Goal: Check status: Check status

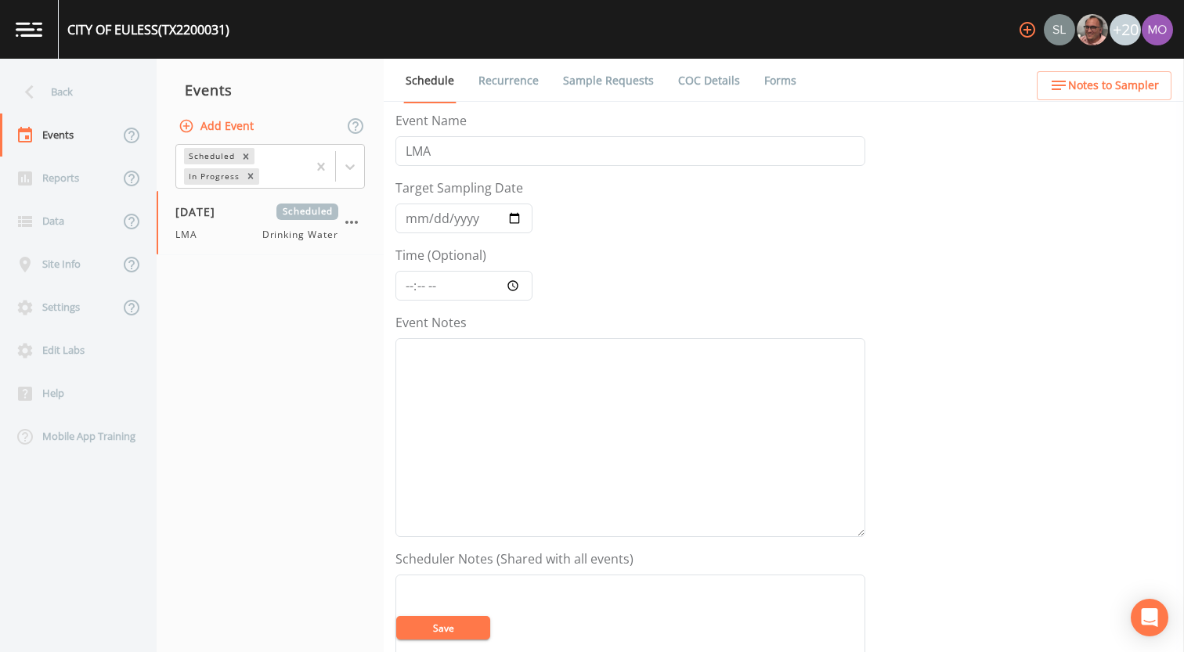
click at [56, 92] on div "Back" at bounding box center [70, 91] width 141 height 43
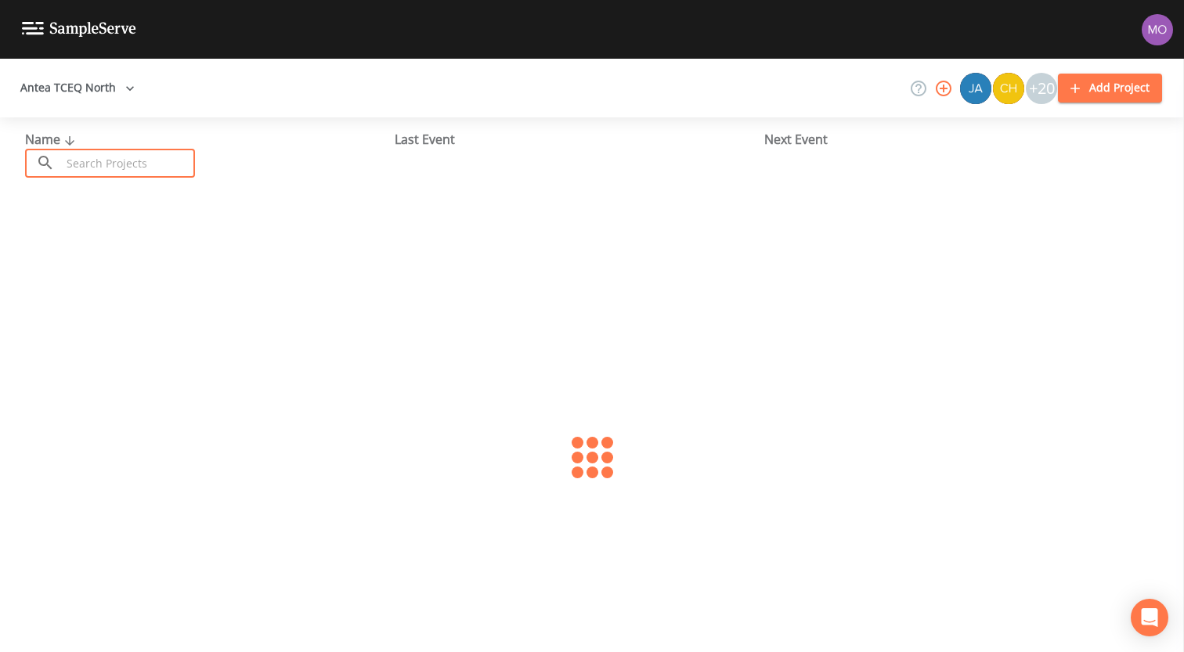
click at [101, 160] on input "text" at bounding box center [128, 163] width 134 height 29
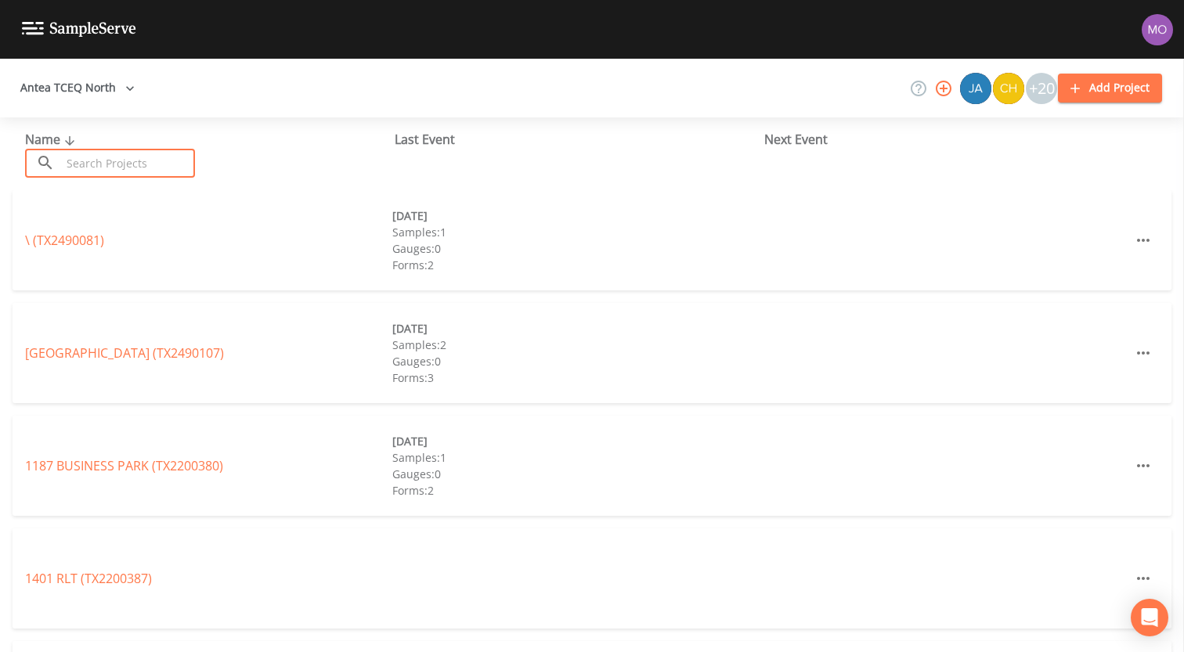
paste input "TX0910006"
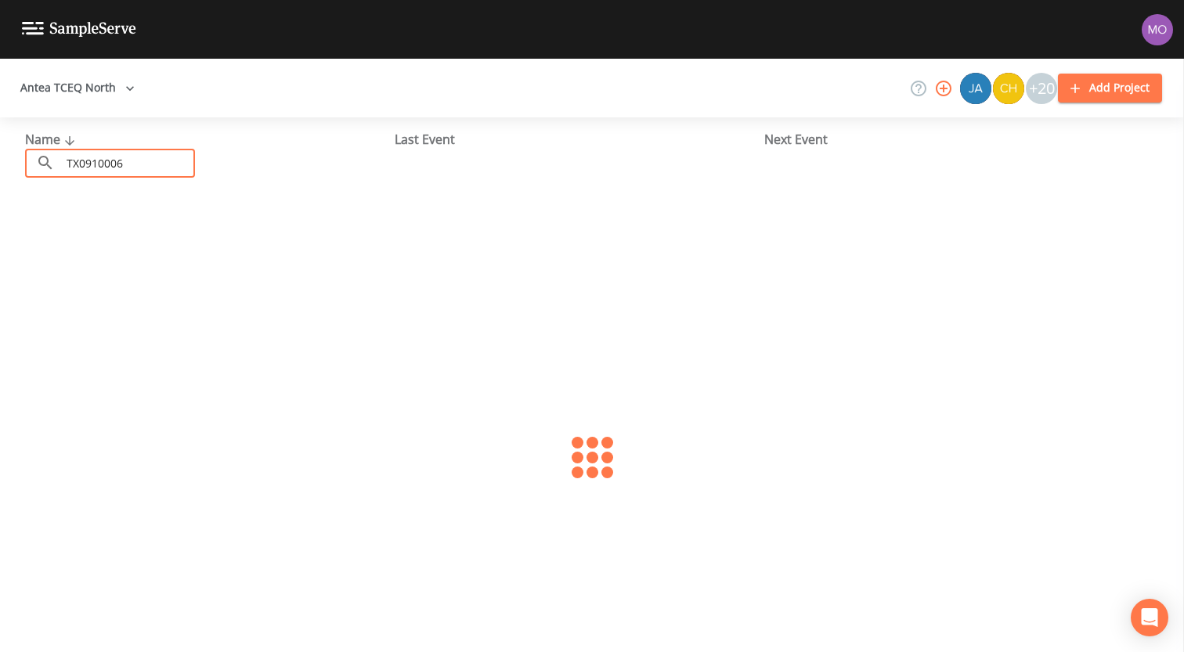
type input "TX0910006"
click at [86, 236] on link "CITY OF [GEOGRAPHIC_DATA] (TX0910006)" at bounding box center [134, 240] width 218 height 17
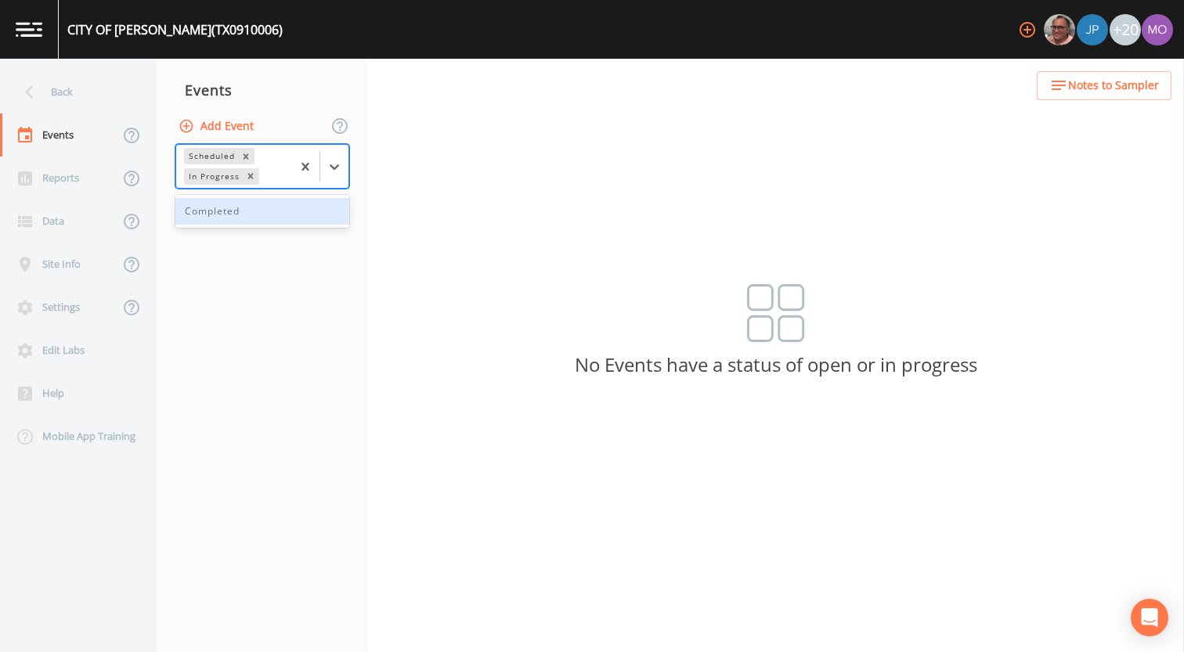
click at [229, 174] on div "In Progress" at bounding box center [213, 176] width 58 height 16
click at [229, 204] on div "Completed" at bounding box center [262, 211] width 174 height 27
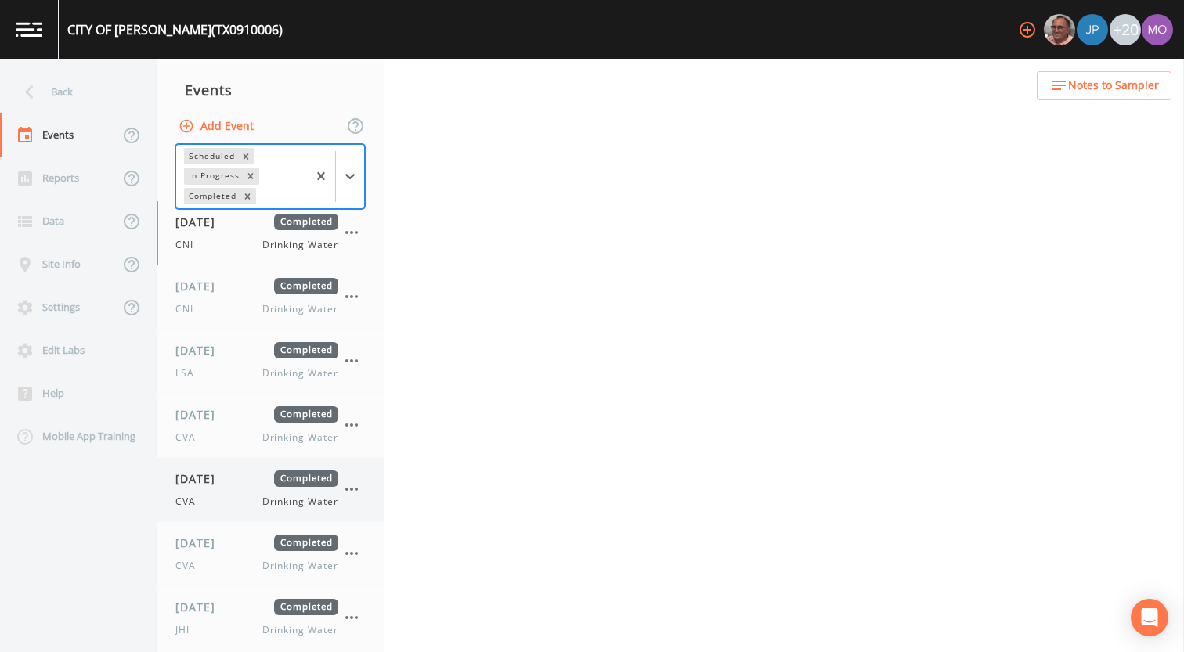
scroll to position [77, 0]
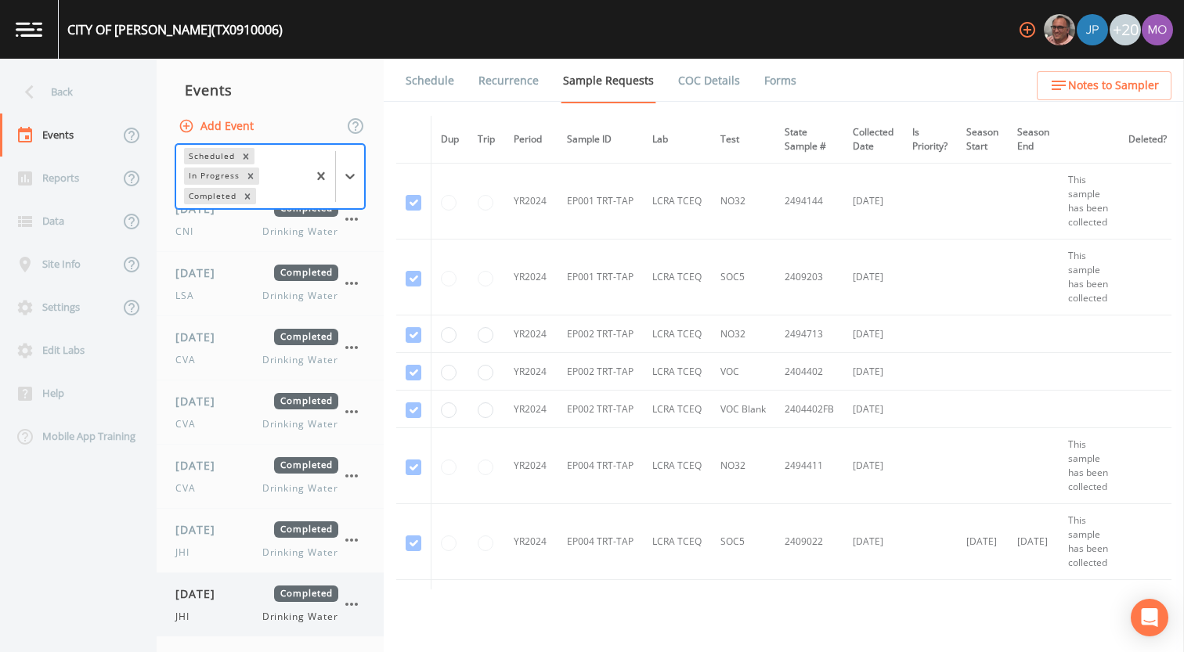
click at [206, 606] on div "[DATE] Completed JHI Drinking Water" at bounding box center [256, 604] width 163 height 38
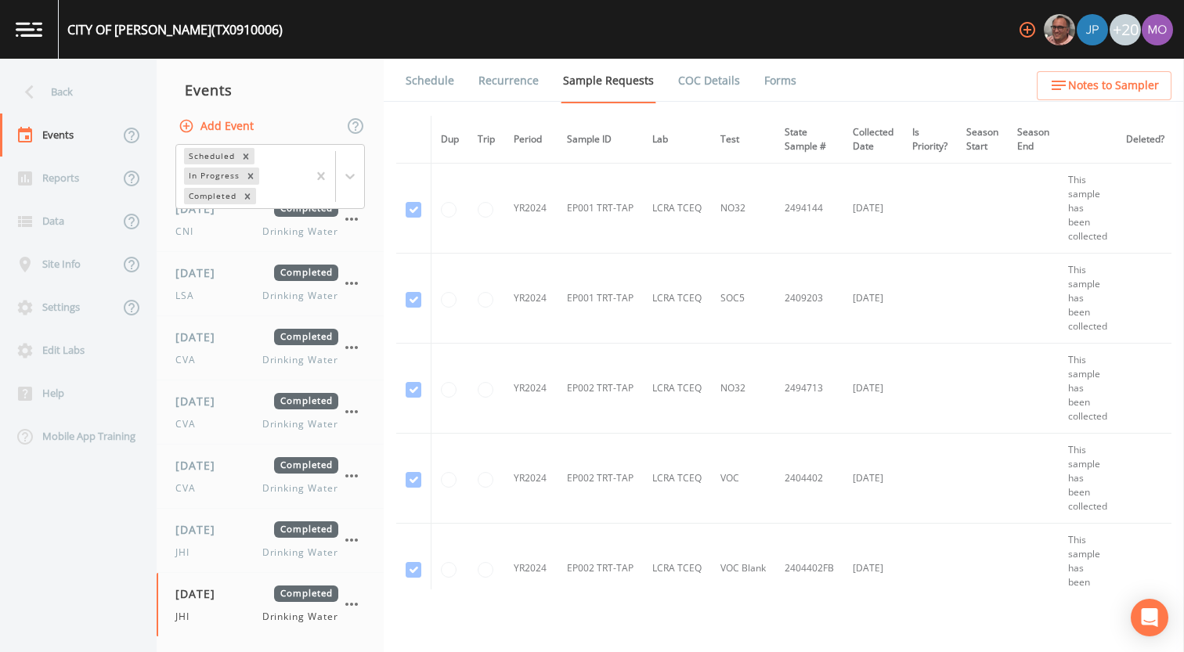
click at [776, 71] on link "Forms" at bounding box center [780, 81] width 37 height 44
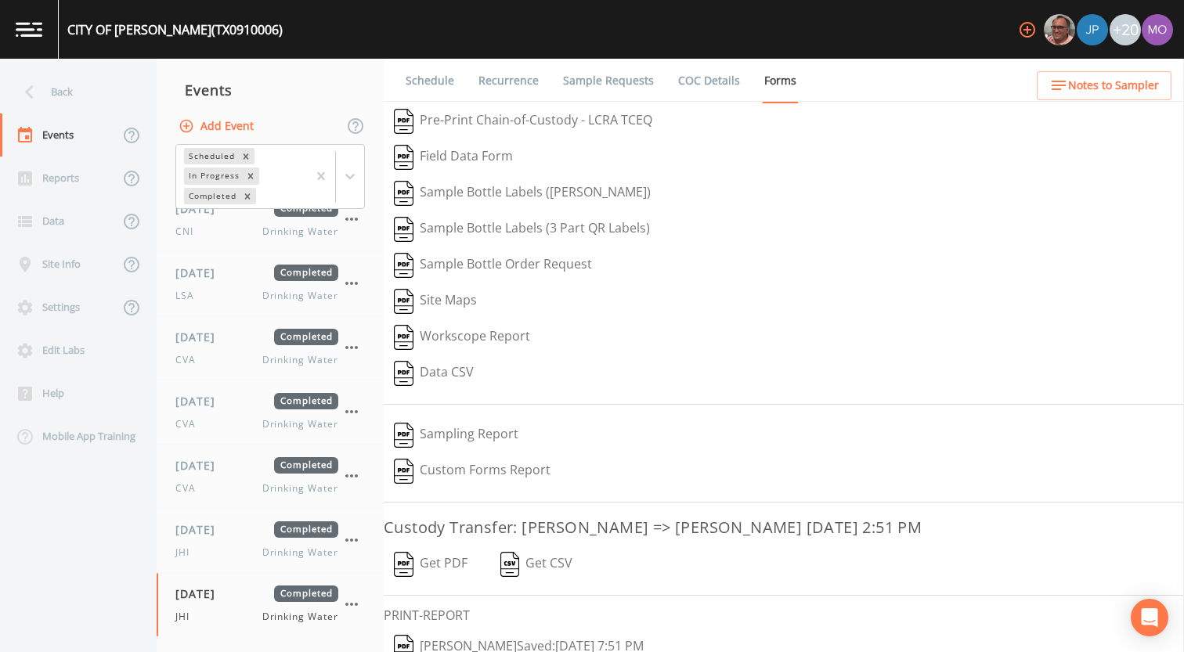
scroll to position [67, 0]
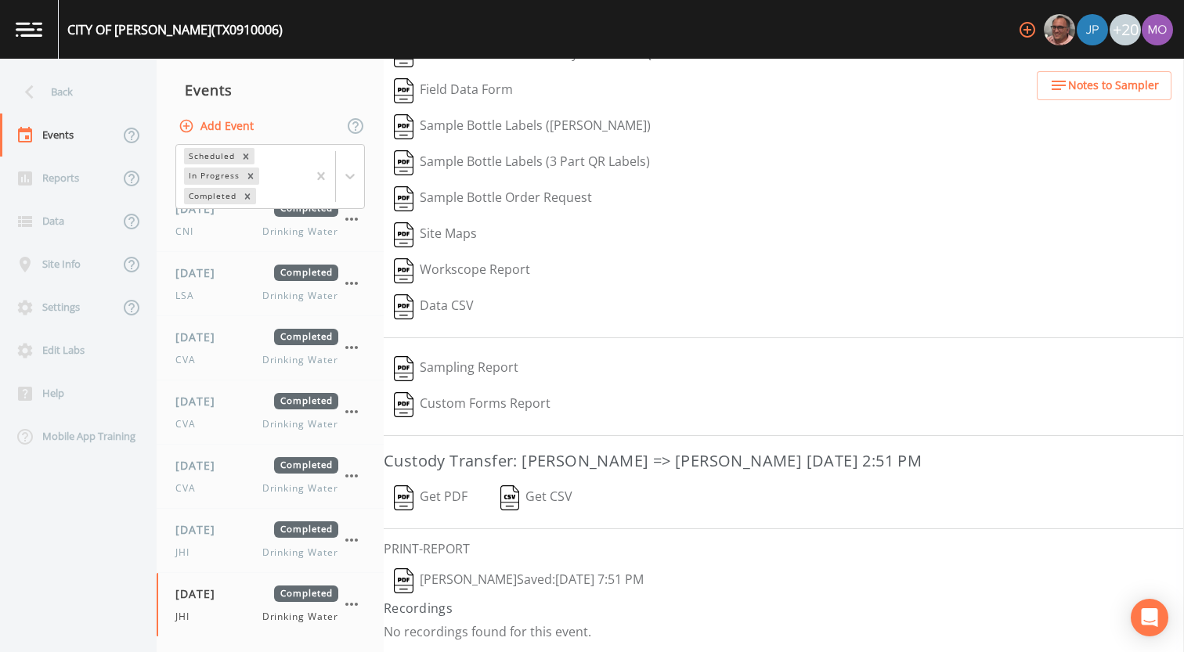
click at [405, 496] on img "button" at bounding box center [404, 497] width 20 height 25
click at [520, 495] on img "button" at bounding box center [510, 497] width 20 height 25
